Goal: Navigation & Orientation: Find specific page/section

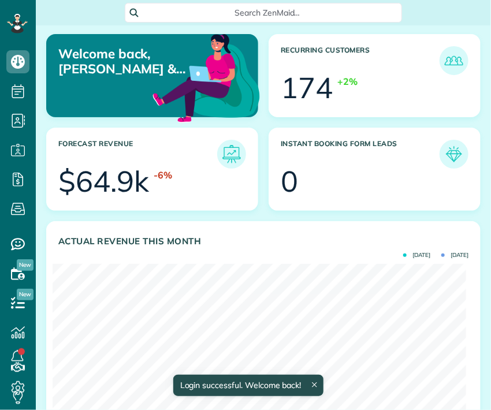
scroll to position [183, 413]
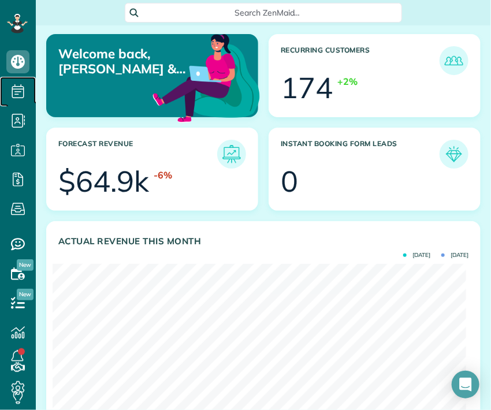
click at [21, 93] on icon at bounding box center [17, 91] width 23 height 23
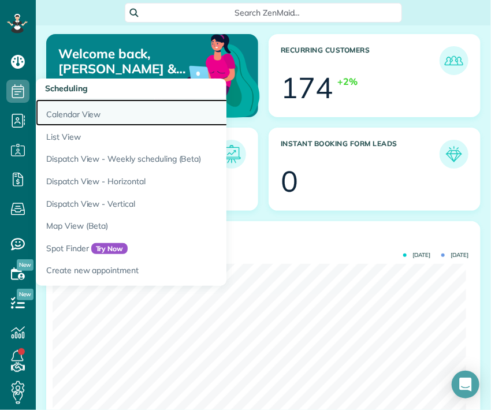
click at [89, 121] on link "Calendar View" at bounding box center [180, 112] width 289 height 27
click at [84, 119] on link "Calendar View" at bounding box center [180, 112] width 289 height 27
click at [83, 118] on link "Calendar View" at bounding box center [180, 112] width 289 height 27
click at [75, 118] on link "Calendar View" at bounding box center [180, 112] width 289 height 27
click at [82, 115] on link "Calendar View" at bounding box center [180, 112] width 289 height 27
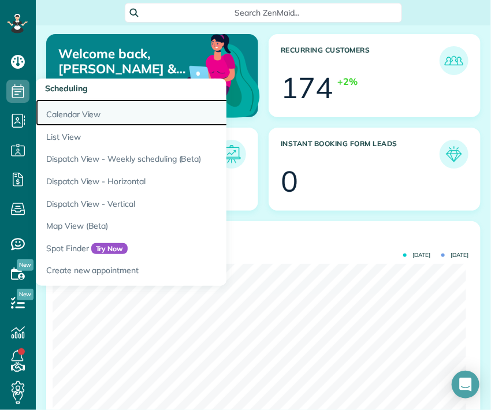
click at [109, 118] on link "Calendar View" at bounding box center [180, 112] width 289 height 27
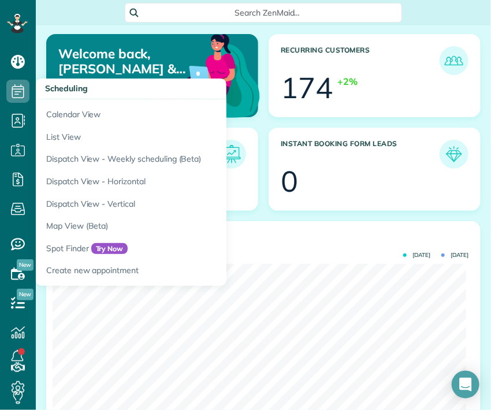
click at [318, 236] on header "Actual Revenue this month" at bounding box center [263, 240] width 410 height 13
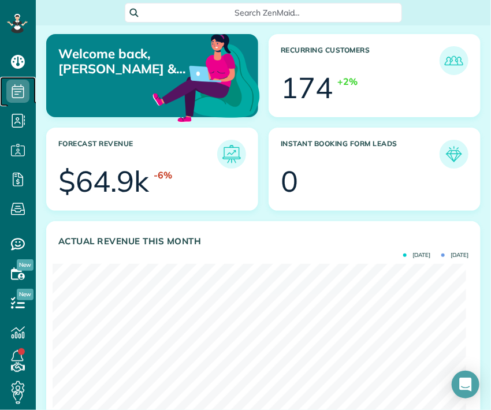
click at [23, 96] on icon at bounding box center [17, 91] width 23 height 23
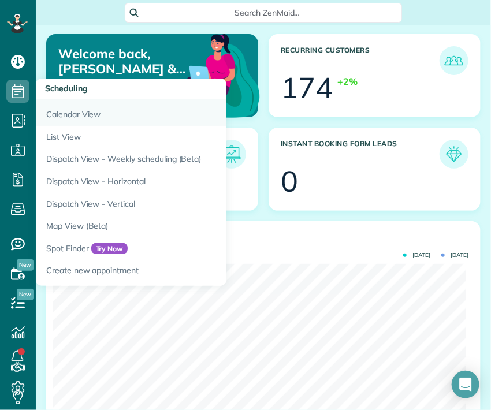
click at [87, 116] on link "Calendar View" at bounding box center [180, 112] width 289 height 27
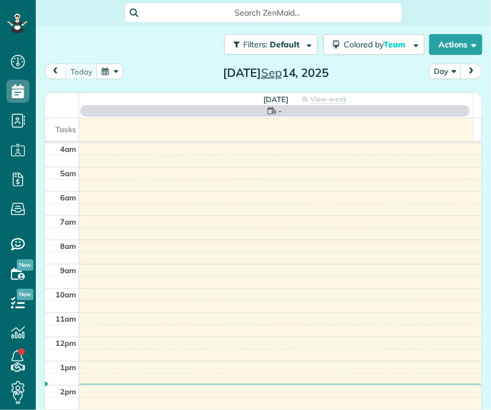
scroll to position [73, 0]
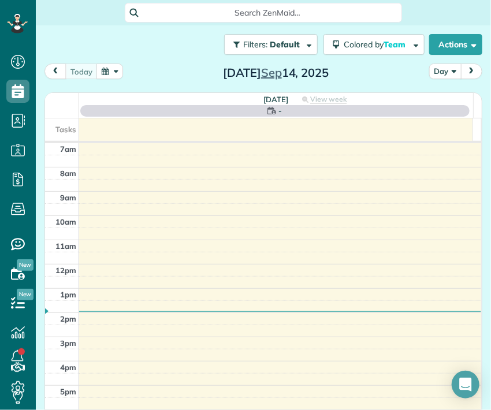
click at [446, 71] on button "Day" at bounding box center [446, 72] width 32 height 16
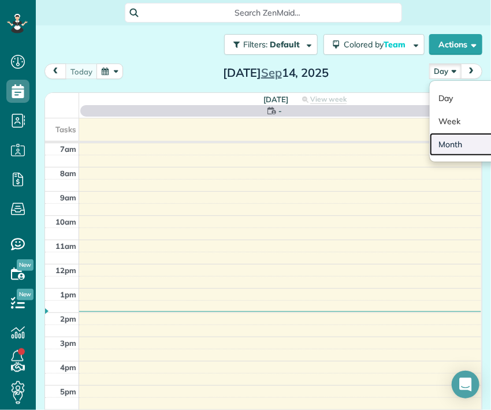
click at [442, 153] on link "Month" at bounding box center [475, 144] width 91 height 23
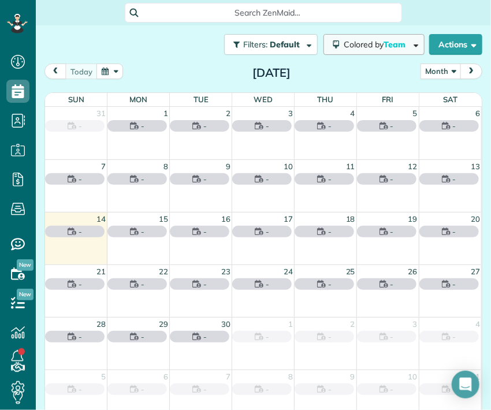
click at [369, 49] on span "Colored by Team" at bounding box center [377, 44] width 66 height 10
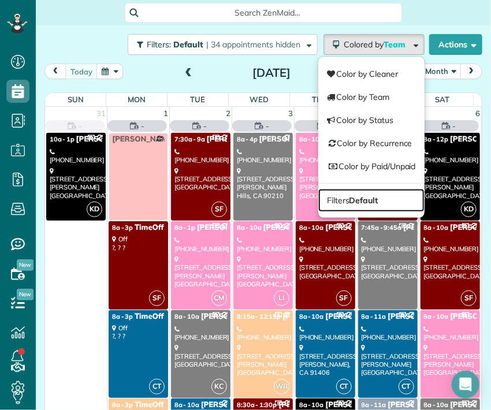
click at [363, 201] on strong "Default" at bounding box center [364, 200] width 29 height 10
click at [0, 0] on div at bounding box center [0, 0] width 0 height 0
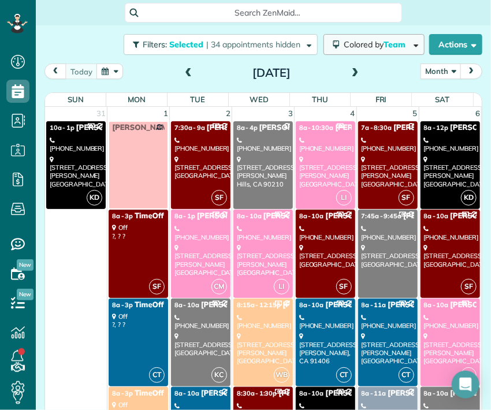
click at [367, 46] on span "Colored by Team" at bounding box center [377, 44] width 66 height 10
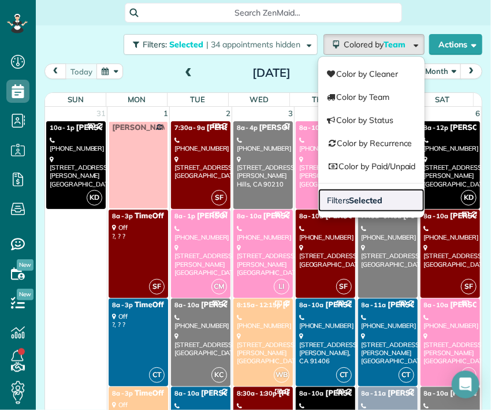
click at [360, 198] on strong "Selected" at bounding box center [367, 200] width 34 height 10
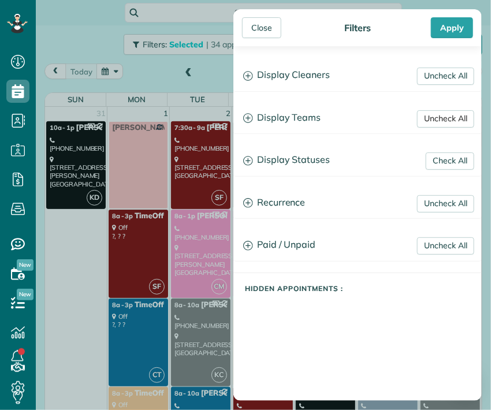
click at [419, 124] on link "Uncheck All" at bounding box center [445, 118] width 57 height 17
click at [429, 76] on link "Uncheck All" at bounding box center [445, 76] width 57 height 17
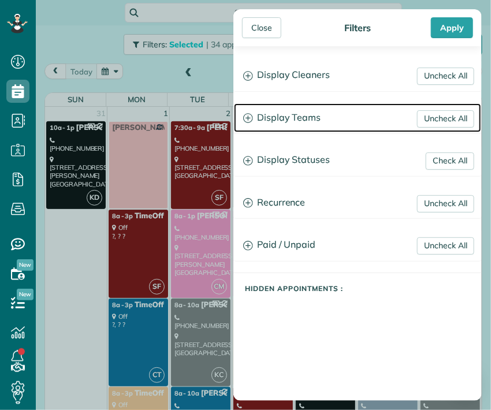
click at [305, 123] on h3 "Display Teams" at bounding box center [357, 117] width 247 height 29
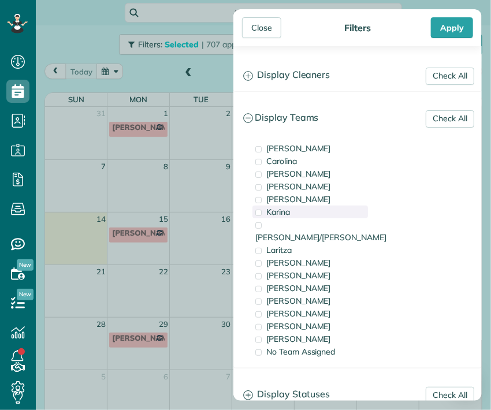
click at [284, 214] on span "Karina" at bounding box center [279, 212] width 24 height 10
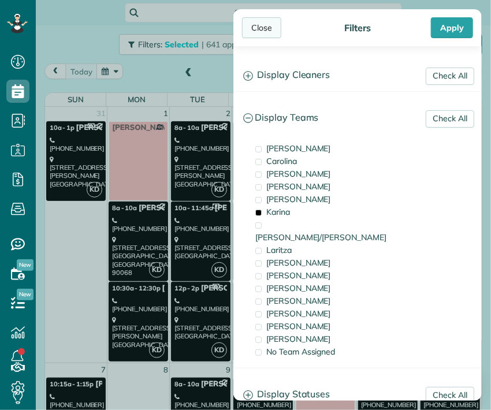
click at [267, 27] on div "Close" at bounding box center [261, 27] width 39 height 21
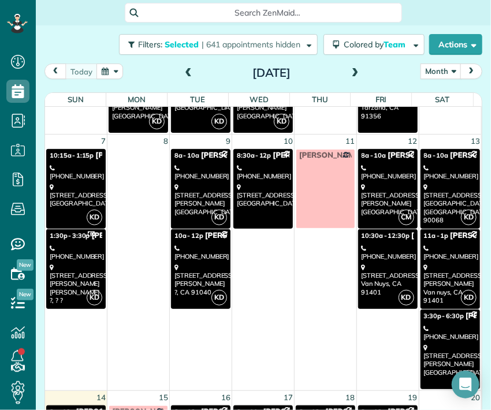
scroll to position [224, 0]
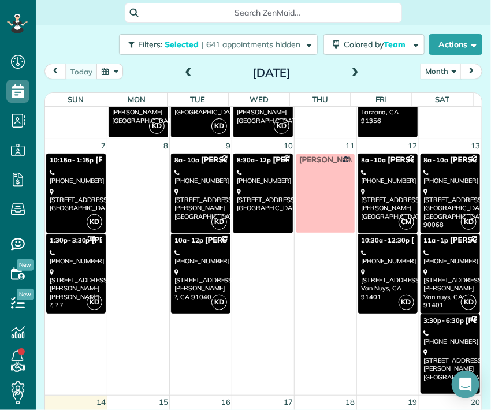
click at [379, 272] on div "[STREET_ADDRESS]" at bounding box center [388, 284] width 53 height 33
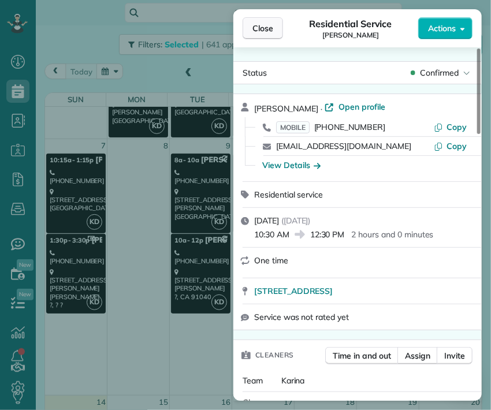
click at [270, 27] on span "Close" at bounding box center [263, 29] width 21 height 12
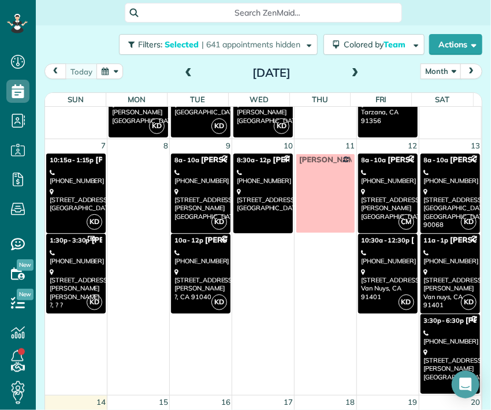
click at [376, 242] on span "10:30a - 12:30p" at bounding box center [386, 240] width 48 height 8
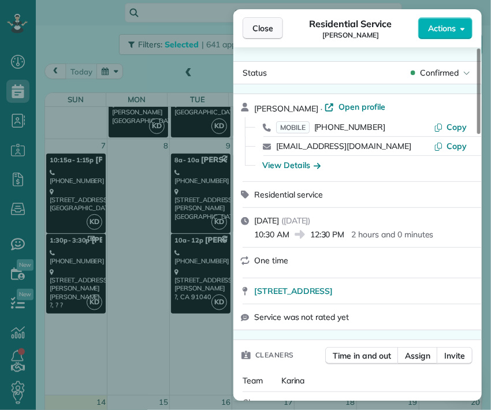
click at [261, 29] on span "Close" at bounding box center [263, 29] width 21 height 12
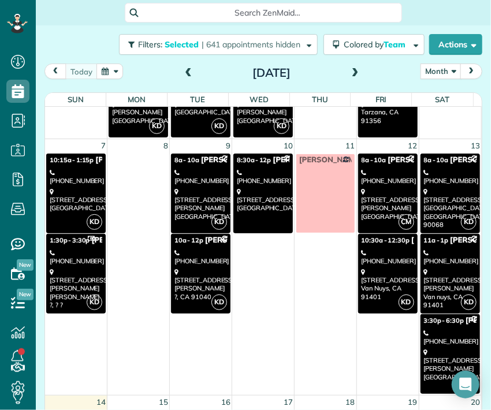
click at [424, 193] on div "[STREET_ADDRESS]" at bounding box center [450, 208] width 53 height 41
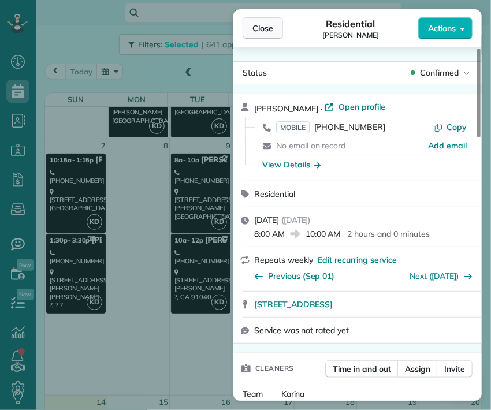
click at [261, 23] on span "Close" at bounding box center [263, 29] width 21 height 12
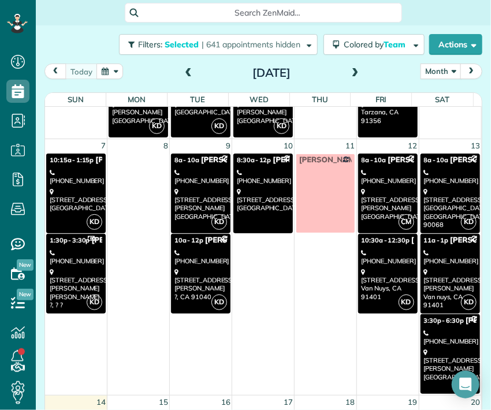
click at [430, 353] on div "[STREET_ADDRESS][PERSON_NAME]" at bounding box center [450, 365] width 53 height 33
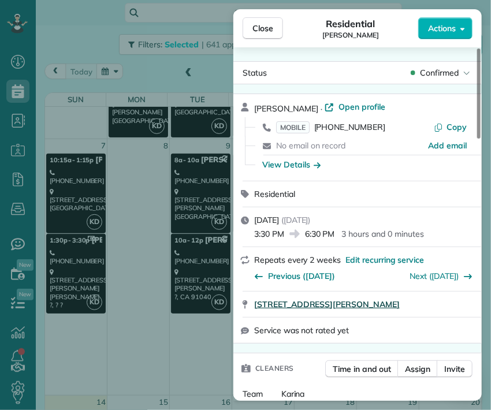
click at [400, 308] on span "[STREET_ADDRESS][PERSON_NAME]" at bounding box center [327, 305] width 146 height 12
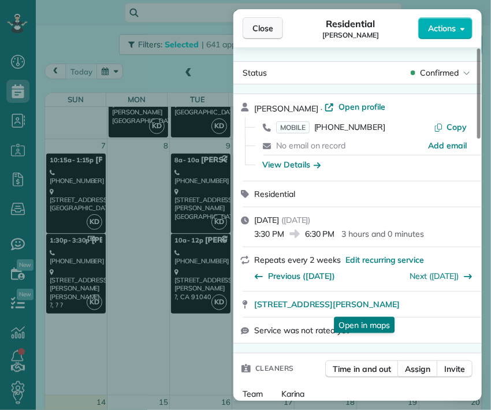
click at [261, 23] on span "Close" at bounding box center [263, 29] width 21 height 12
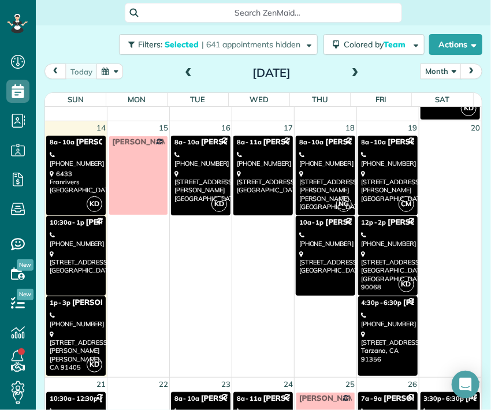
scroll to position [504, 0]
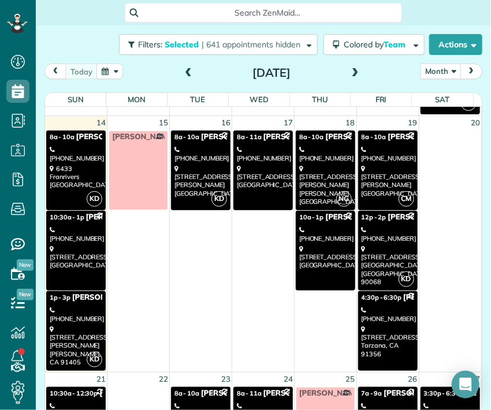
click at [72, 251] on div "[STREET_ADDRESS]" at bounding box center [76, 257] width 53 height 25
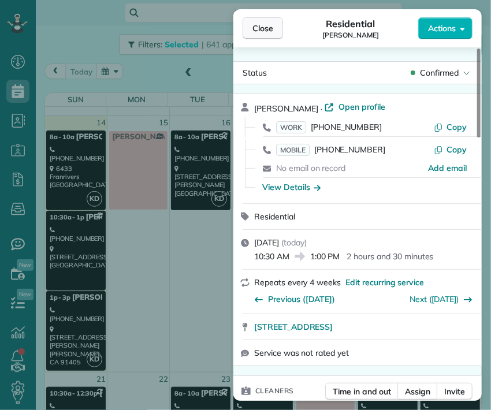
click at [268, 27] on span "Close" at bounding box center [263, 29] width 21 height 12
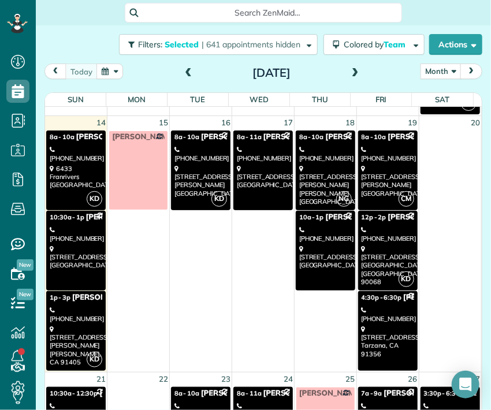
click at [76, 329] on div "[STREET_ADDRESS][PERSON_NAME]" at bounding box center [76, 345] width 53 height 41
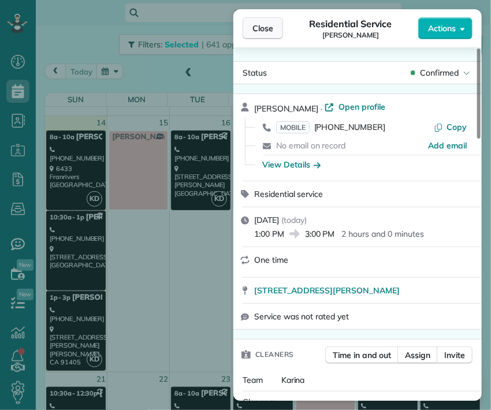
click at [268, 28] on span "Close" at bounding box center [263, 29] width 21 height 12
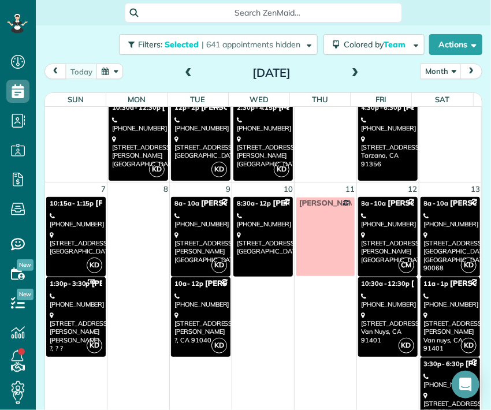
scroll to position [179, 0]
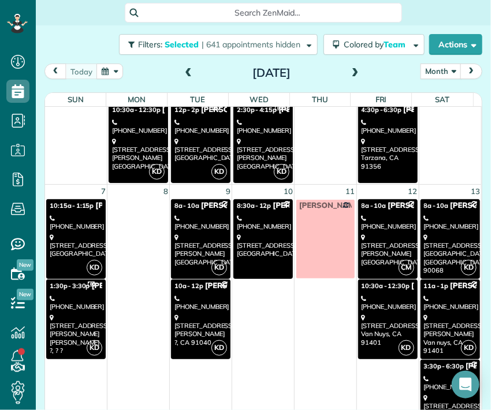
click at [384, 301] on div "[PHONE_NUMBER]" at bounding box center [388, 303] width 53 height 17
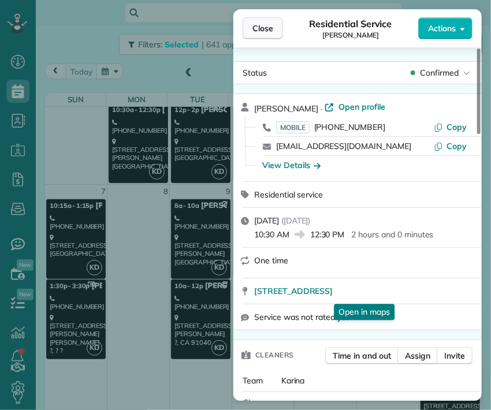
click at [263, 27] on span "Close" at bounding box center [263, 29] width 21 height 12
